Goal: Task Accomplishment & Management: Manage account settings

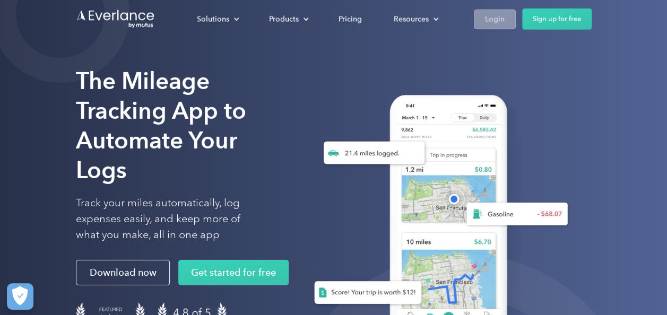
click at [489, 21] on div "Login" at bounding box center [495, 18] width 20 height 13
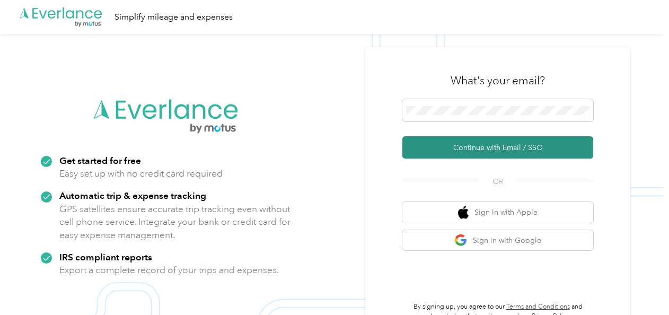
click at [528, 155] on button "Continue with Email / SSO" at bounding box center [498, 147] width 191 height 22
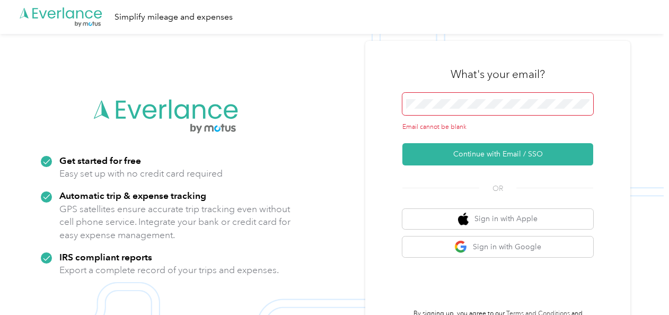
click at [467, 98] on span at bounding box center [498, 104] width 191 height 22
click at [472, 109] on span at bounding box center [498, 104] width 191 height 22
click at [472, 111] on span at bounding box center [498, 104] width 191 height 22
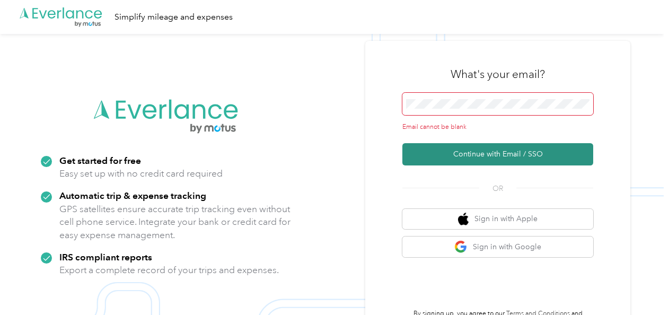
click at [500, 162] on button "Continue with Email / SSO" at bounding box center [498, 154] width 191 height 22
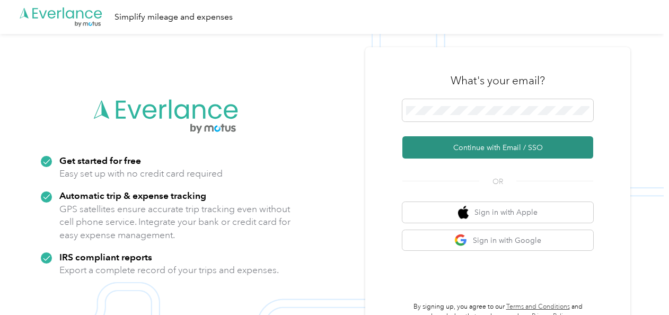
click at [485, 143] on button "Continue with Email / SSO" at bounding box center [498, 147] width 191 height 22
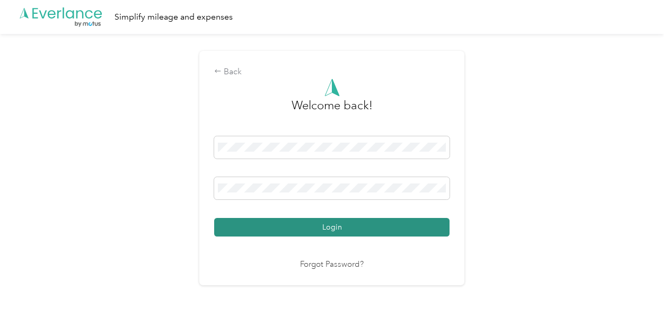
click at [340, 224] on button "Login" at bounding box center [332, 227] width 236 height 19
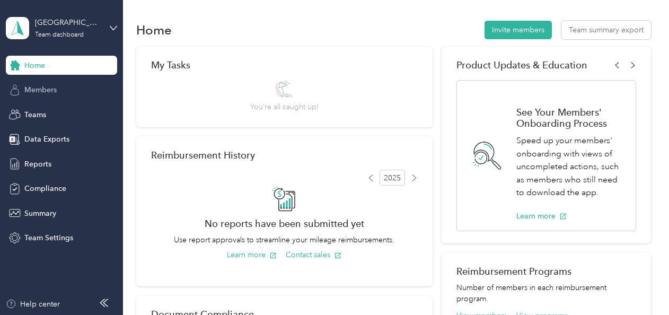
click at [90, 90] on div "Members" at bounding box center [61, 90] width 111 height 19
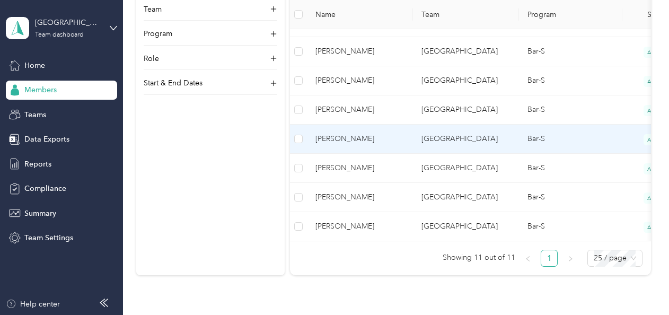
scroll to position [424, 0]
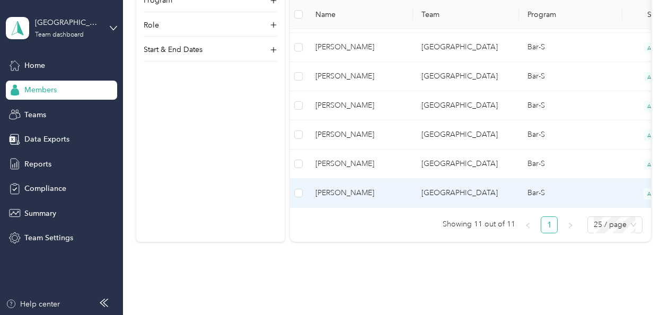
click at [351, 195] on span "[PERSON_NAME]" at bounding box center [360, 193] width 89 height 12
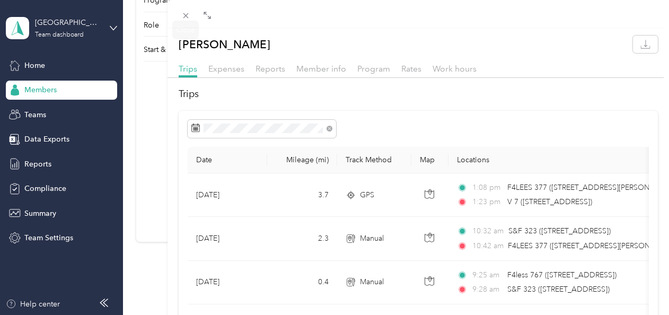
click at [179, 16] on div at bounding box center [186, 15] width 15 height 9
click at [186, 15] on icon at bounding box center [185, 15] width 9 height 9
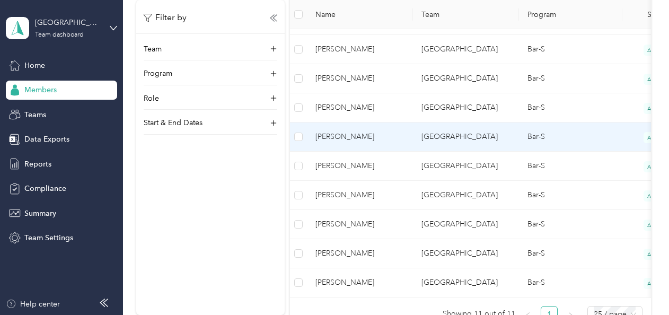
scroll to position [318, 0]
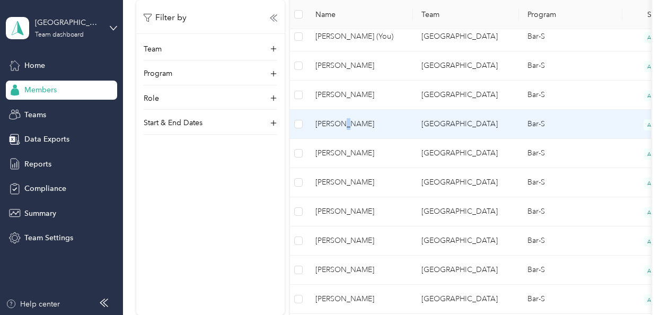
click at [342, 115] on td "[PERSON_NAME]" at bounding box center [360, 124] width 106 height 29
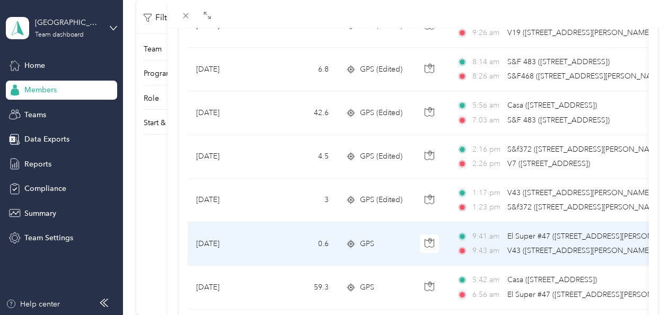
scroll to position [743, 0]
